Goal: Transaction & Acquisition: Purchase product/service

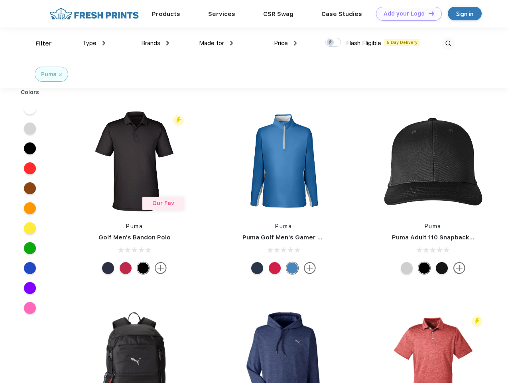
click at [406, 14] on link "Add your Logo Design Tool" at bounding box center [409, 14] width 66 height 14
click at [0, 0] on div "Design Tool" at bounding box center [0, 0] width 0 height 0
click at [428, 13] on link "Add your Logo Design Tool" at bounding box center [409, 14] width 66 height 14
click at [38, 43] on div "Filter" at bounding box center [43, 43] width 16 height 9
click at [94, 43] on span "Type" at bounding box center [90, 42] width 14 height 7
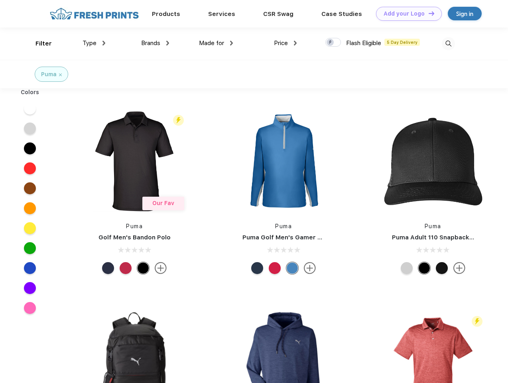
click at [155, 43] on span "Brands" at bounding box center [150, 42] width 19 height 7
click at [216, 43] on span "Made for" at bounding box center [211, 42] width 25 height 7
click at [285, 43] on span "Price" at bounding box center [281, 42] width 14 height 7
click at [333, 43] on div at bounding box center [333, 42] width 16 height 9
click at [330, 43] on input "checkbox" at bounding box center [327, 39] width 5 height 5
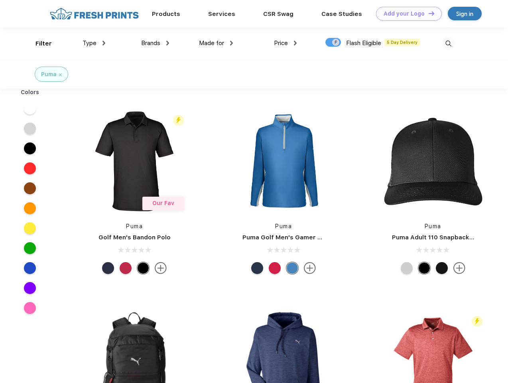
click at [448, 43] on img at bounding box center [448, 43] width 13 height 13
